Goal: Find specific page/section: Find specific page/section

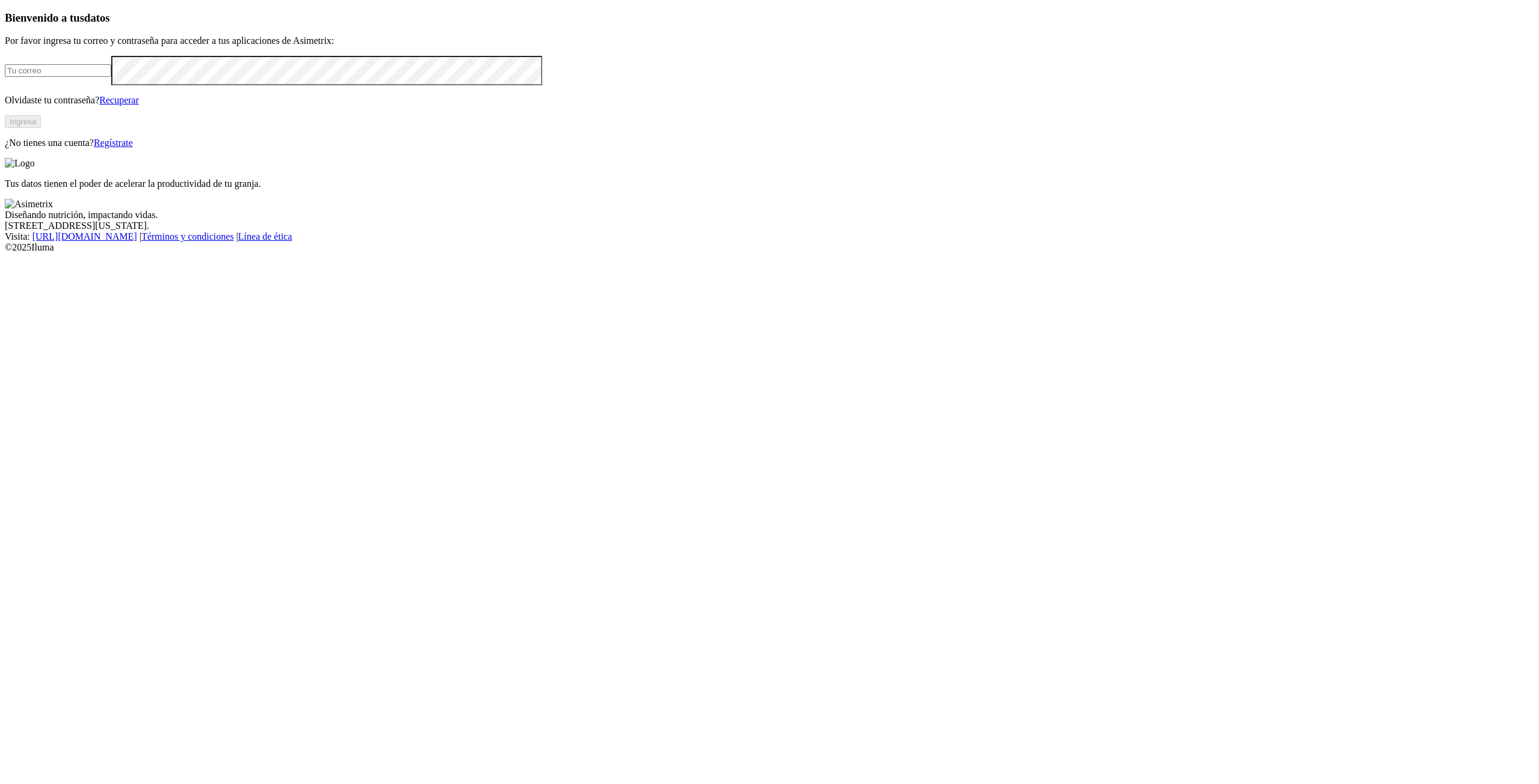
type input "[PERSON_NAME][EMAIL_ADDRESS][PERSON_NAME][DOMAIN_NAME]"
click at [41, 128] on button "Ingresa" at bounding box center [22, 122] width 36 height 13
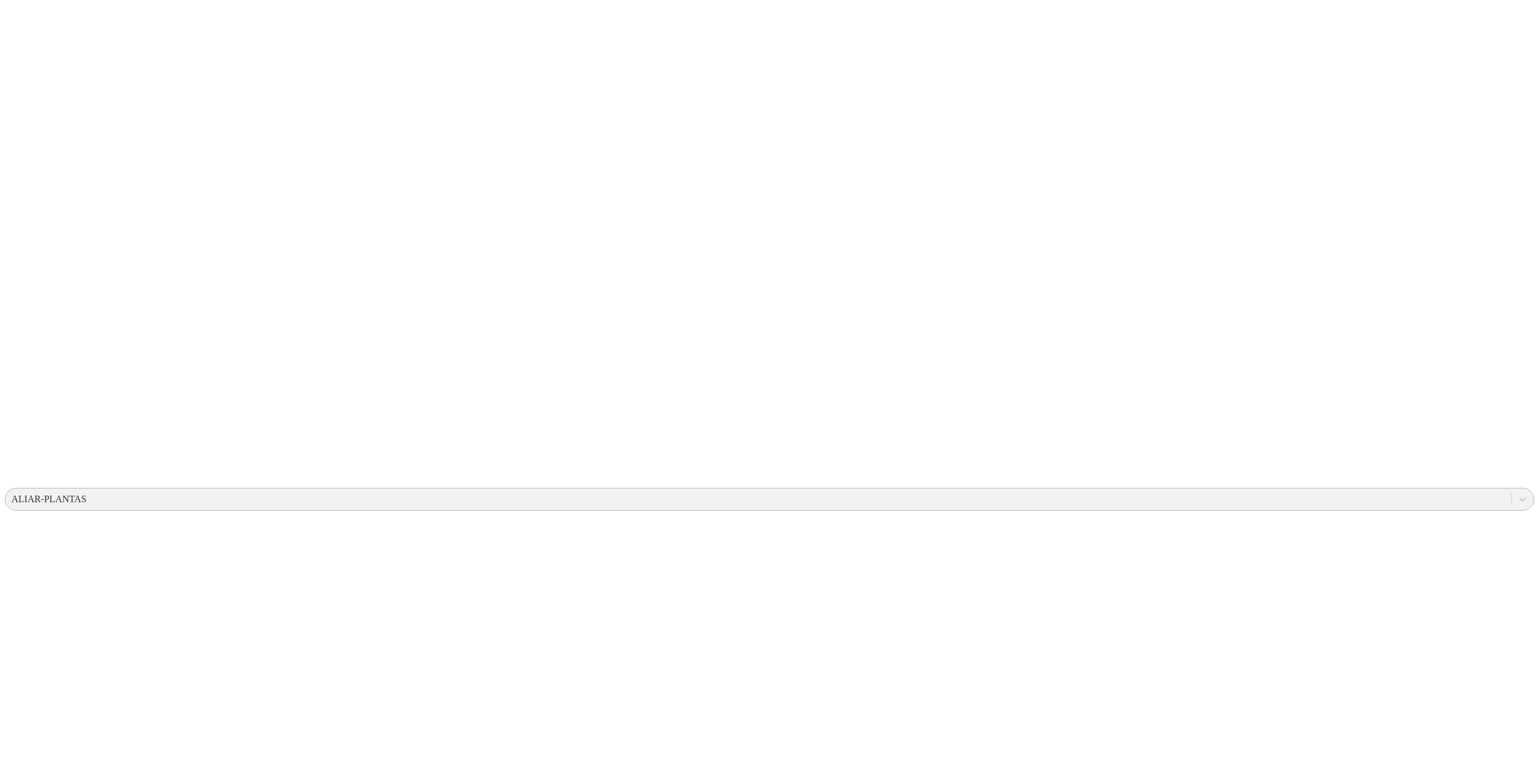
click at [87, 494] on div "ALIAR-PLANTAS" at bounding box center [49, 500] width 75 height 11
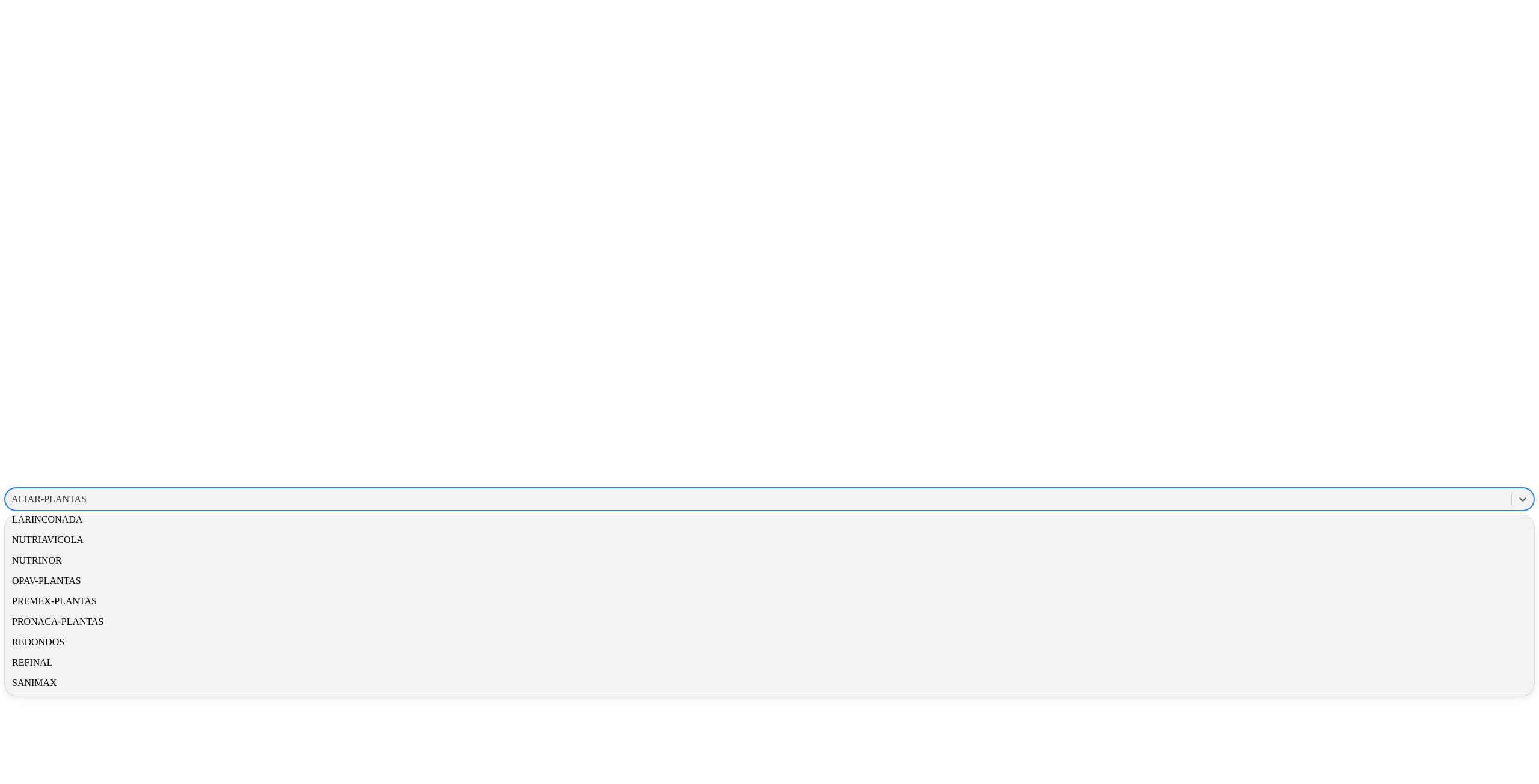
scroll to position [594, 0]
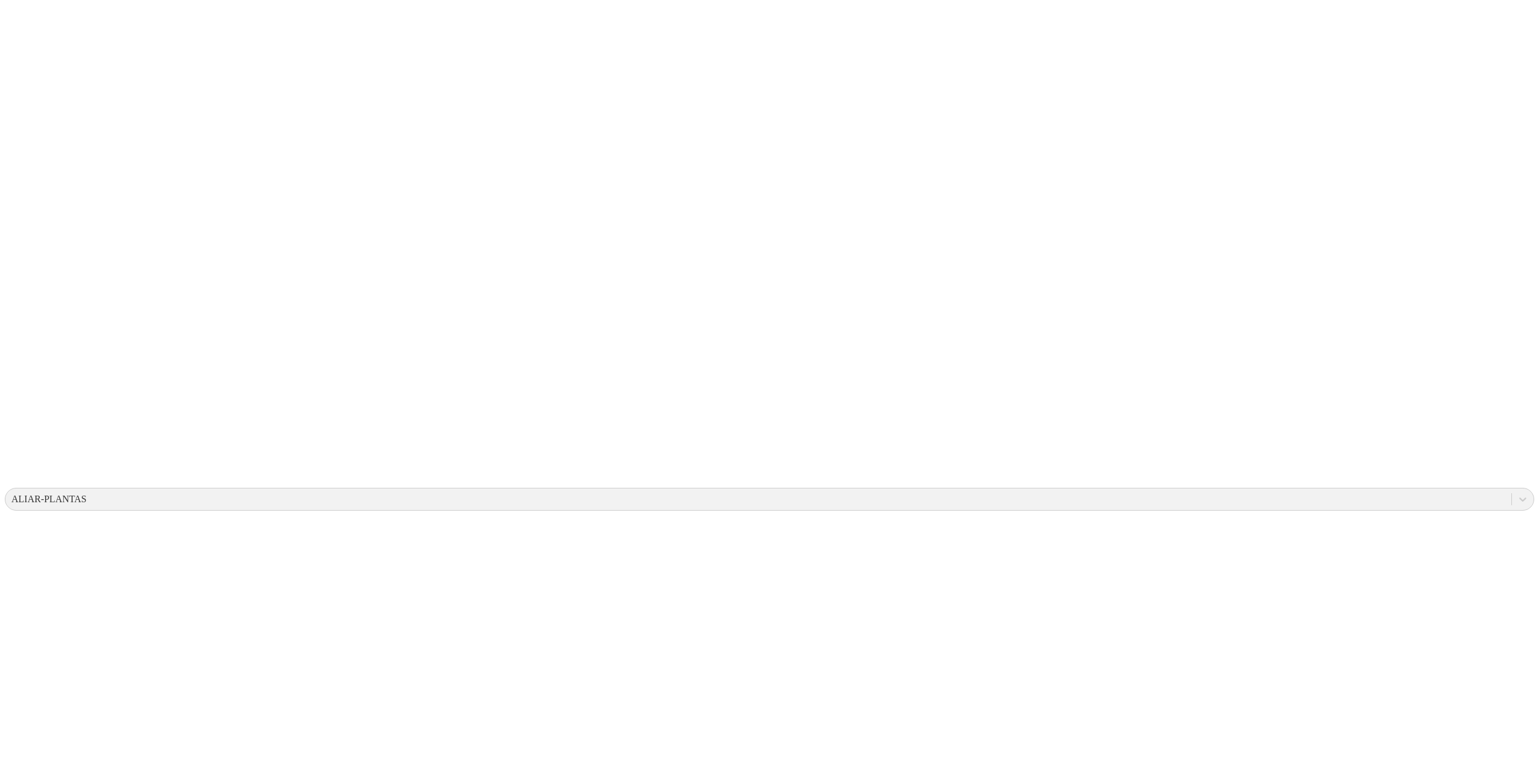
click at [1517, 493] on icon at bounding box center [1522, 499] width 12 height 12
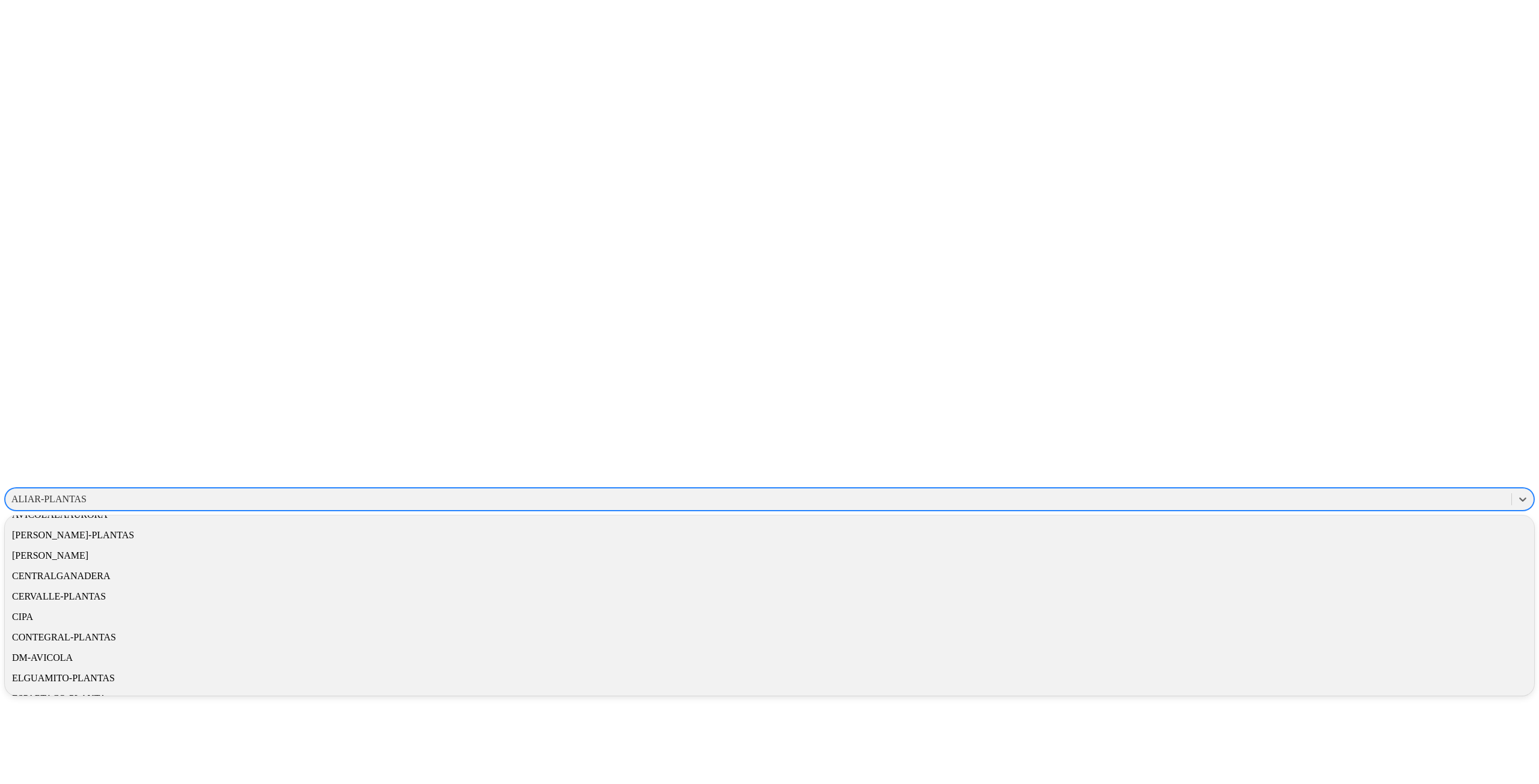
scroll to position [99, 0]
click at [1382, 582] on div "AVICAMPO" at bounding box center [769, 593] width 1529 height 21
